Goal: Check status

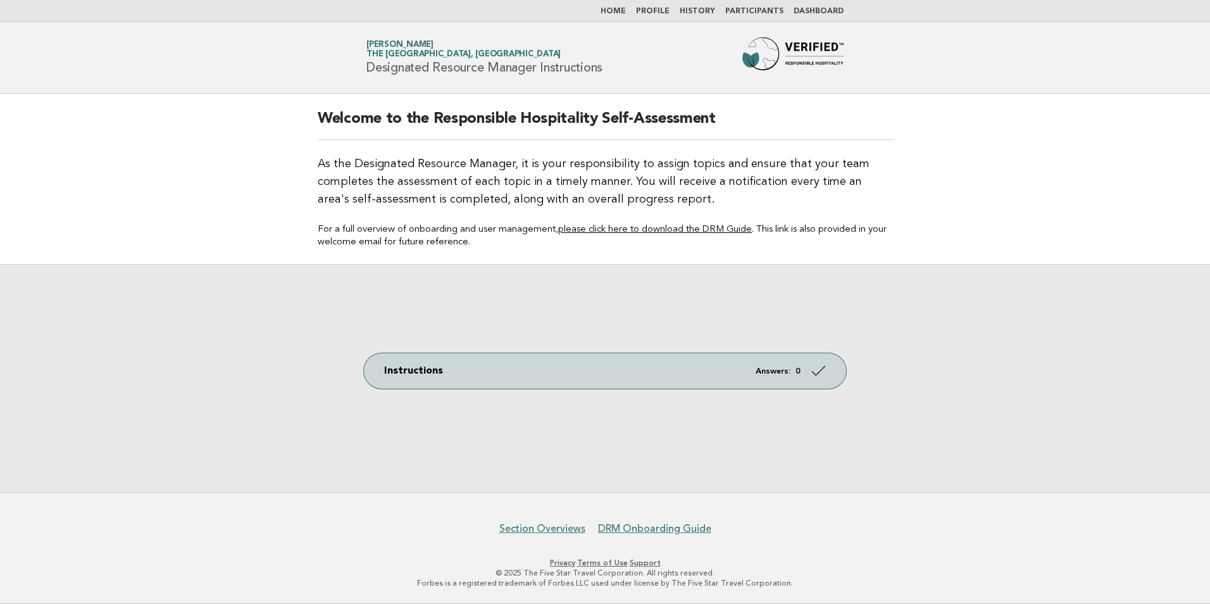
click at [815, 13] on link "Dashboard" at bounding box center [818, 12] width 50 height 8
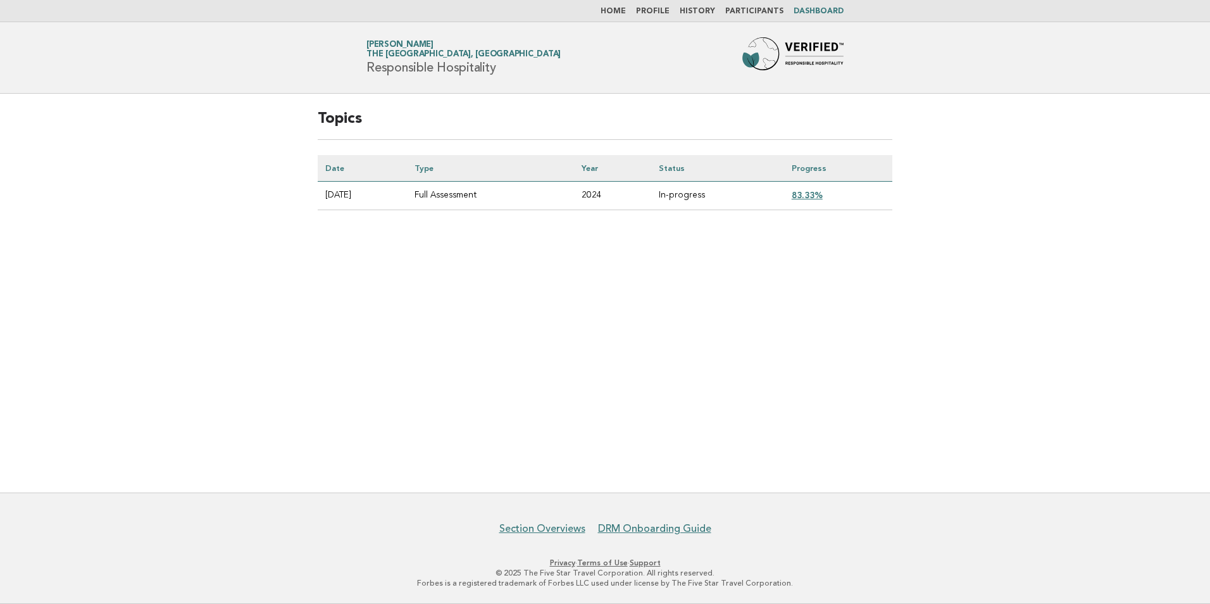
click at [816, 199] on link "83.33%" at bounding box center [807, 195] width 31 height 10
